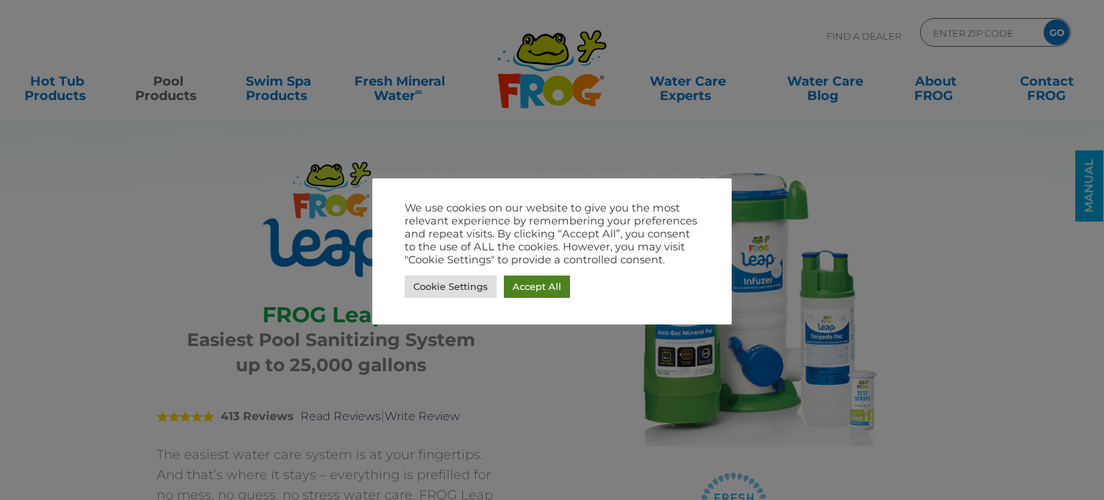
click at [546, 289] on link "Accept All" at bounding box center [537, 286] width 66 height 22
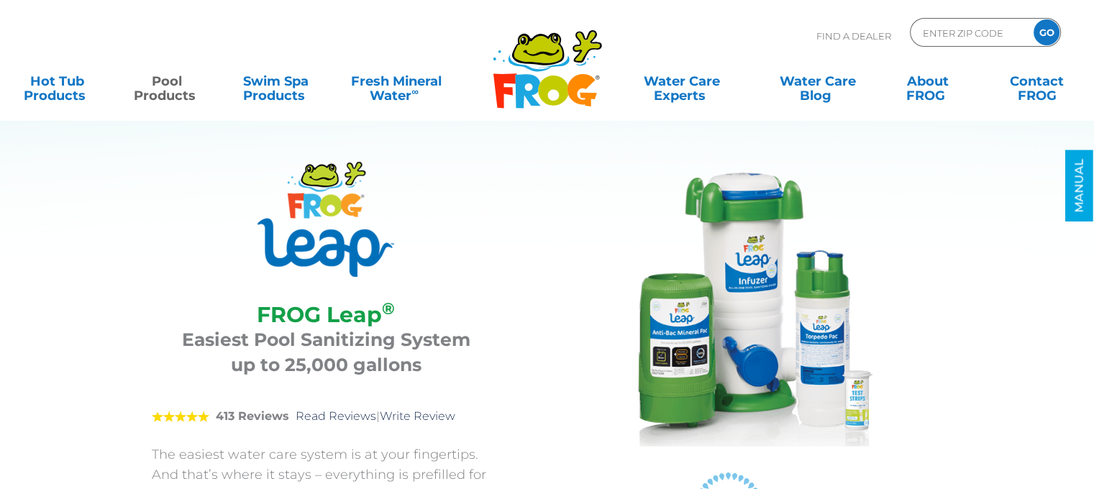
click at [147, 247] on div "FROG Leap ® FROG Leap ® Easiest Pool Sanitizing System up to 25,000 gallons 5 4…" at bounding box center [536, 430] width 841 height 680
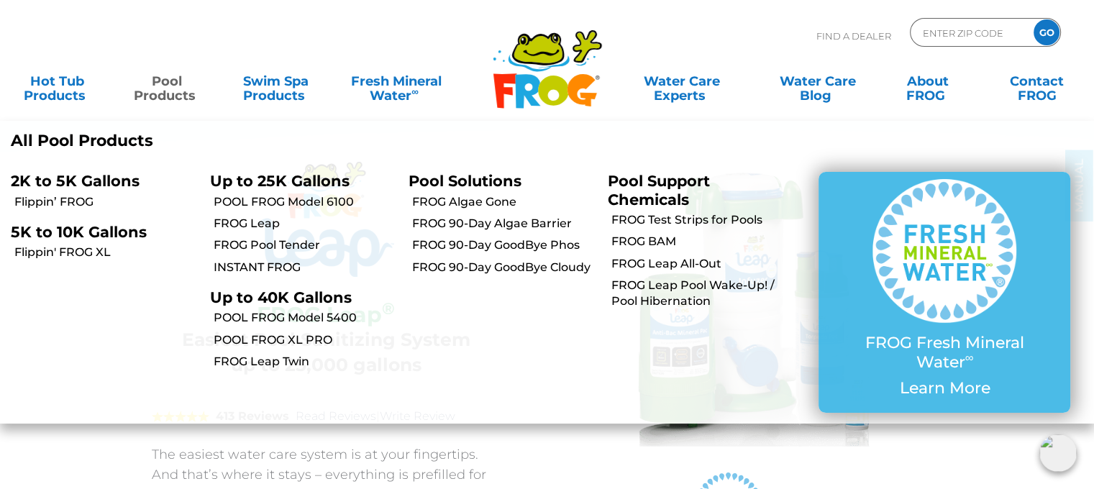
click at [168, 88] on link "Pool Products" at bounding box center [166, 81] width 85 height 29
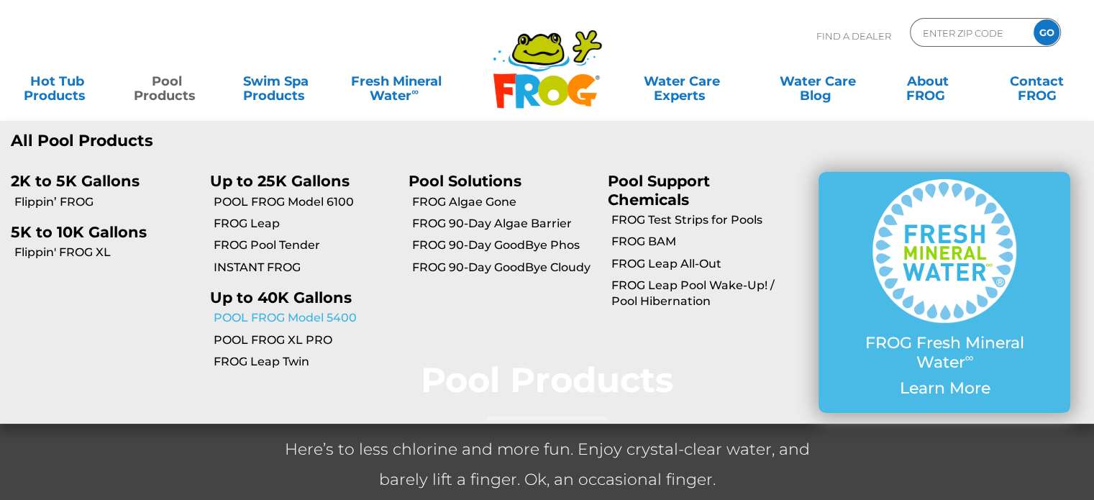
click at [267, 316] on link "POOL FROG Model 5400" at bounding box center [306, 318] width 185 height 16
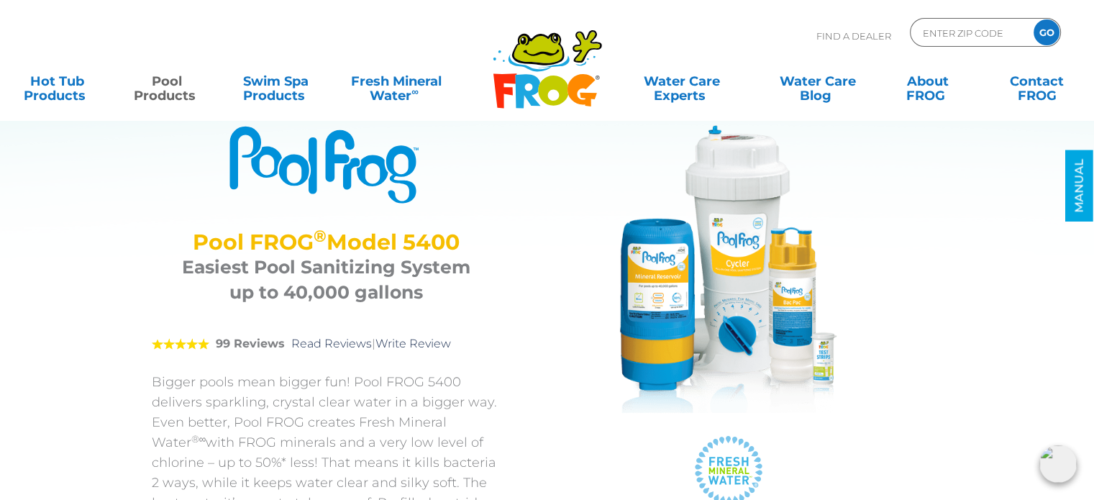
scroll to position [72, 0]
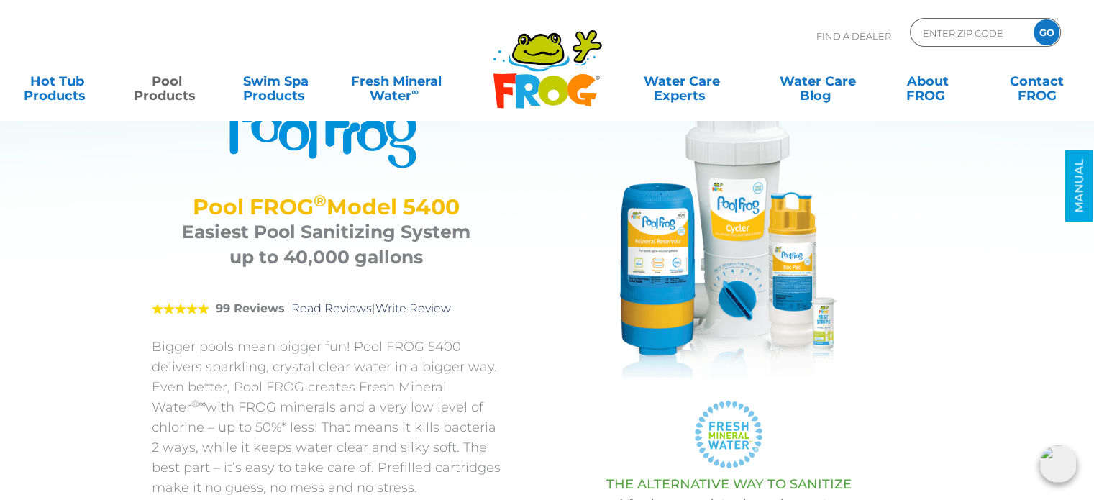
click at [654, 292] on img at bounding box center [729, 234] width 288 height 288
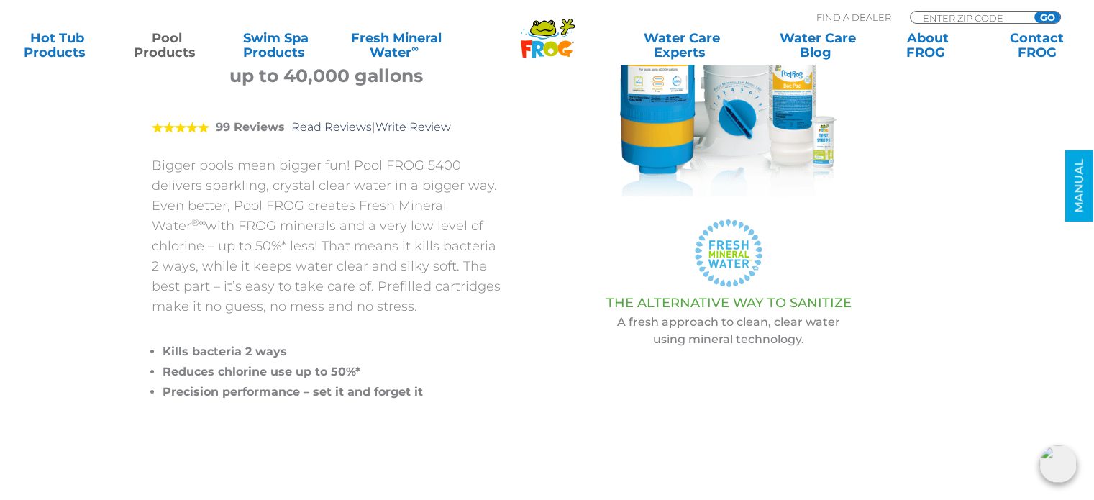
scroll to position [288, 0]
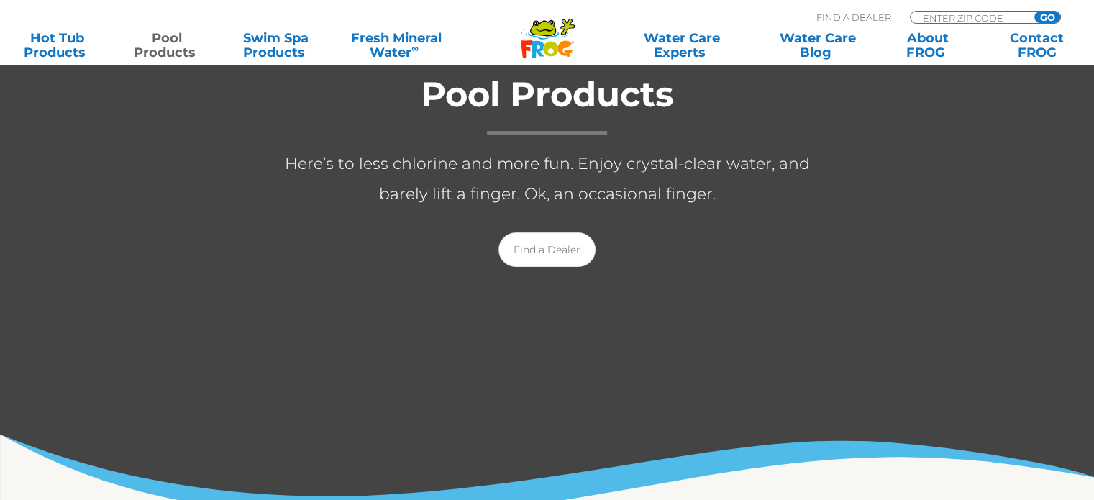
scroll to position [288, 0]
